Goal: Check status: Check status

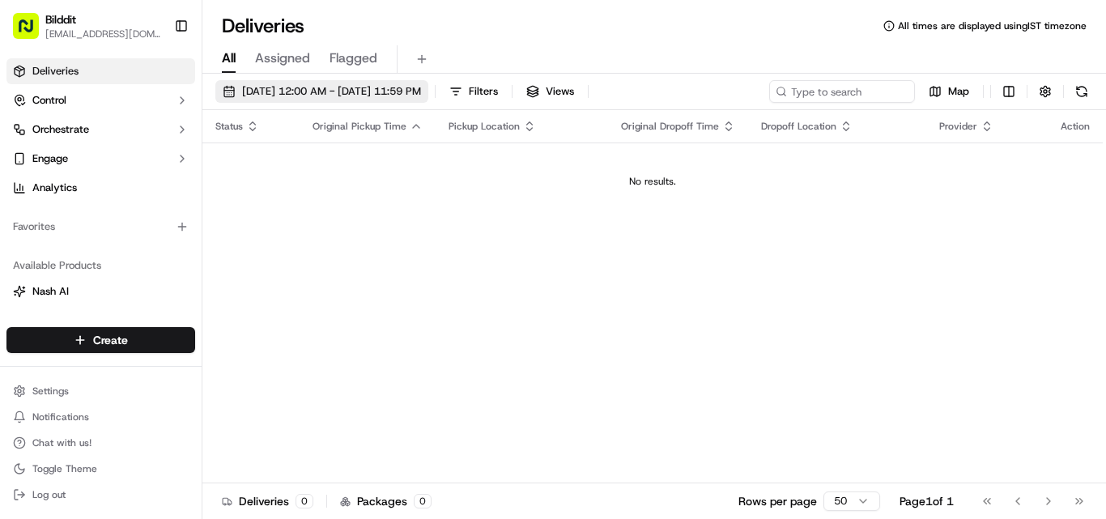
click at [324, 86] on span "[DATE] 12:00 AM - [DATE] 11:59 PM" at bounding box center [331, 91] width 179 height 15
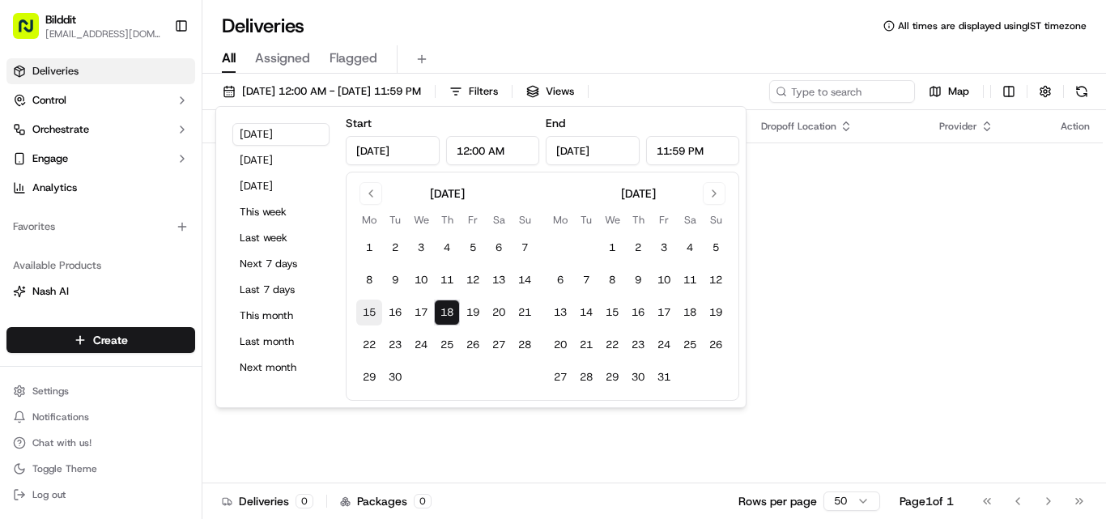
click at [359, 306] on button "15" at bounding box center [369, 312] width 26 height 26
type input "[DATE]"
click at [447, 312] on button "18" at bounding box center [447, 312] width 26 height 26
type input "[DATE]"
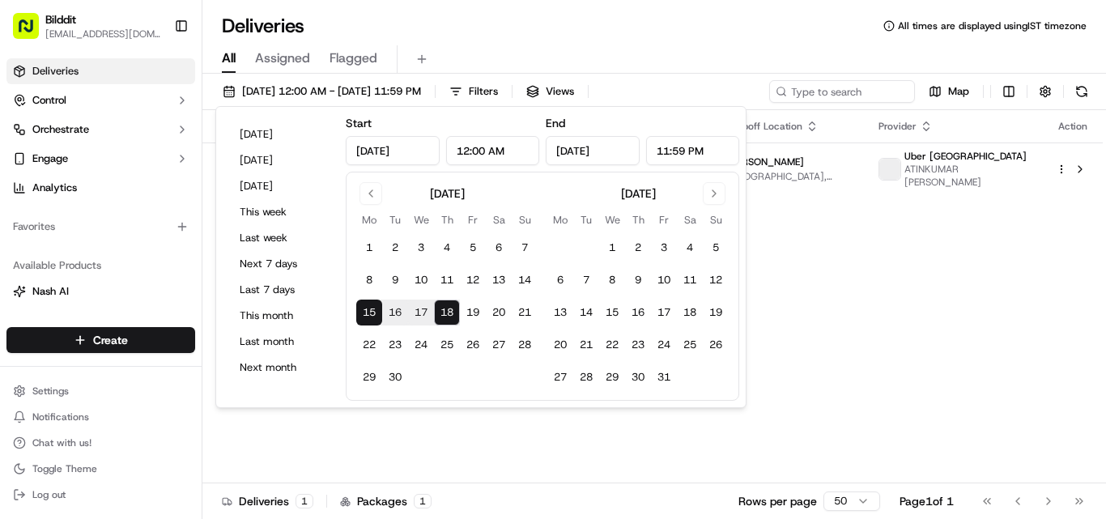
drag, startPoint x: 529, startPoint y: 427, endPoint x: 522, endPoint y: 418, distance: 11.7
click at [524, 442] on div "Status Original Pickup Time Pickup Location Original Dropoff Time Dropoff Locat…" at bounding box center [652, 296] width 900 height 373
